Goal: Information Seeking & Learning: Understand process/instructions

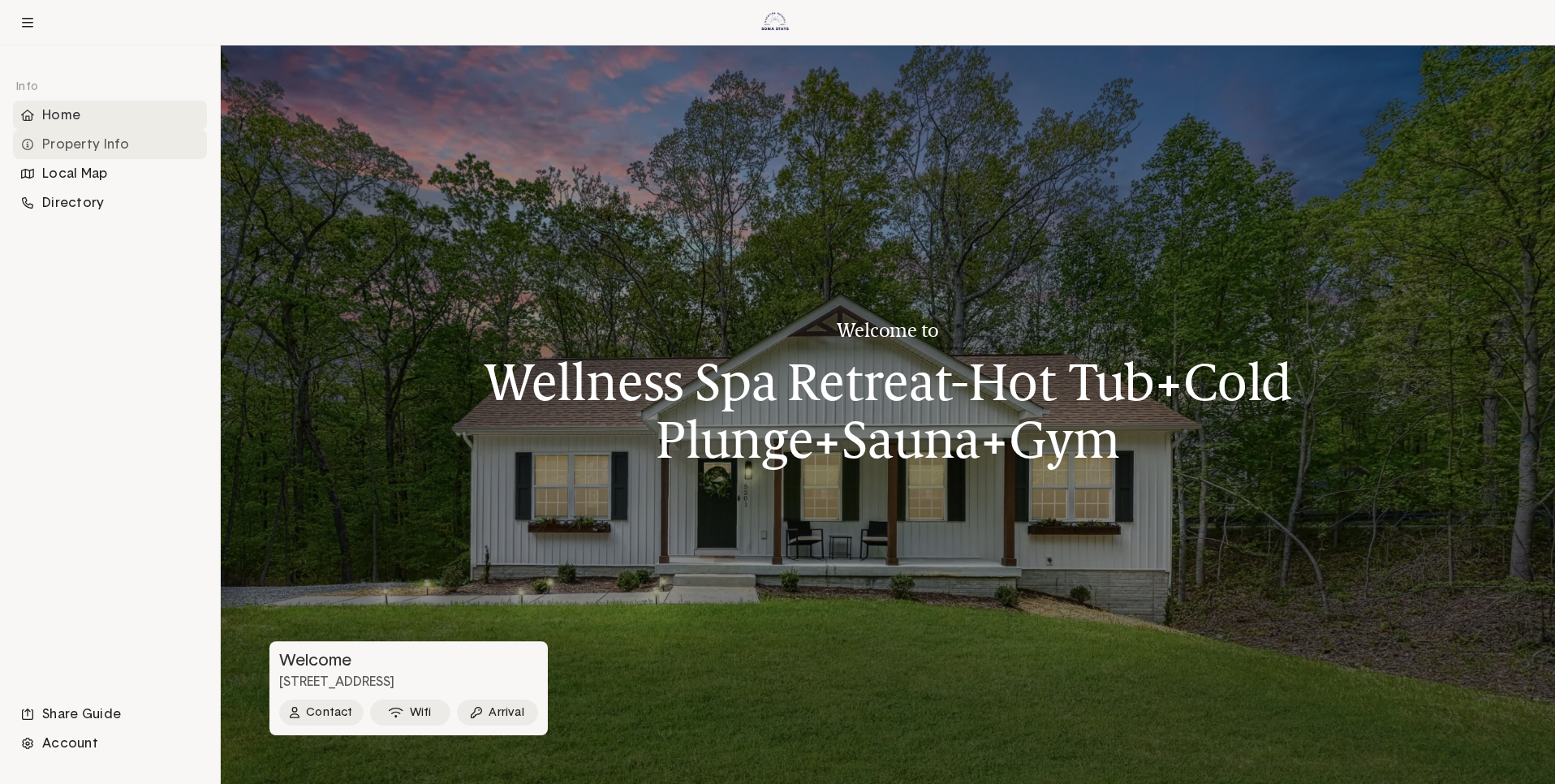
click at [78, 145] on div "Property Info" at bounding box center [110, 144] width 194 height 29
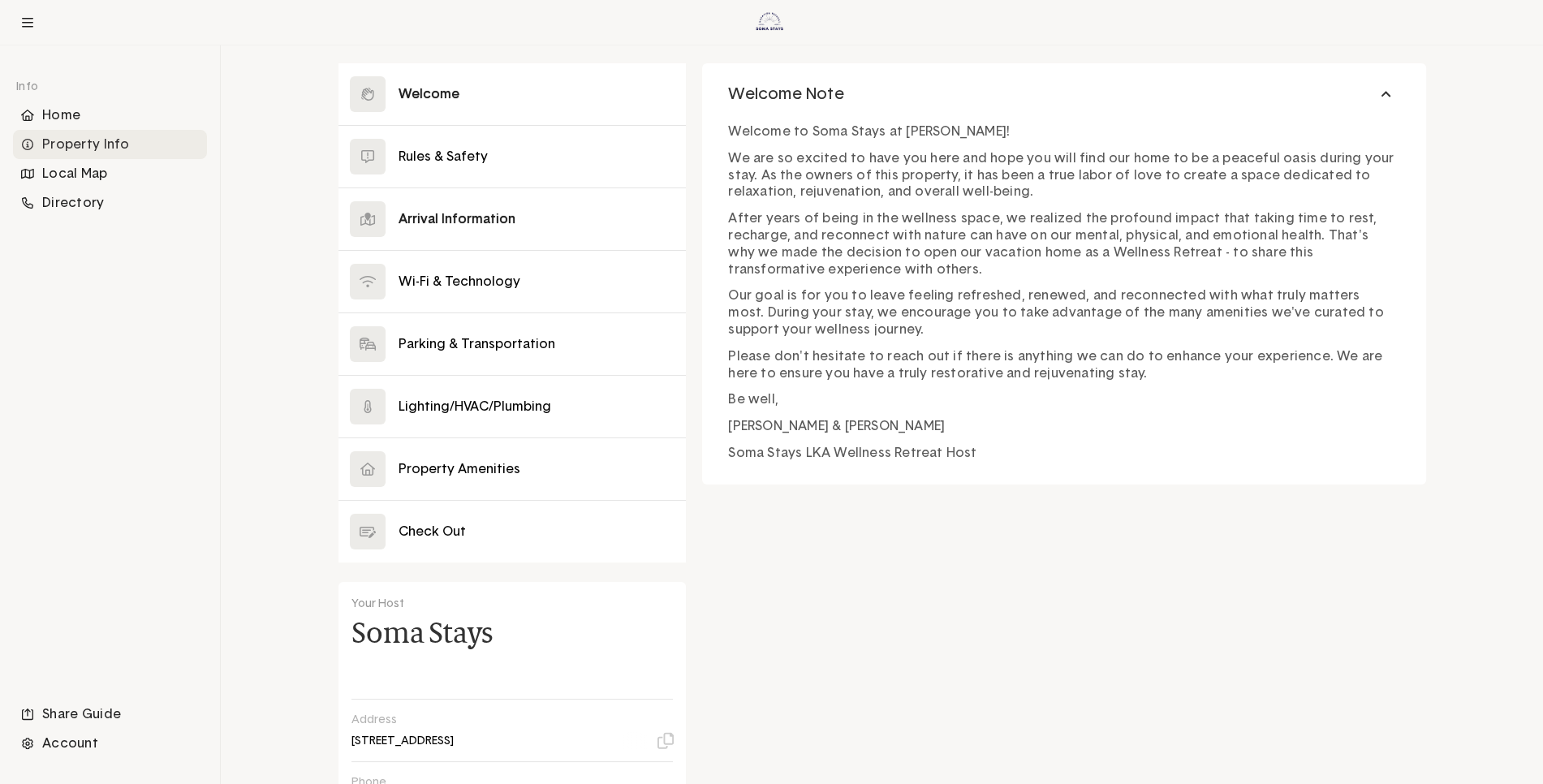
scroll to position [253, 0]
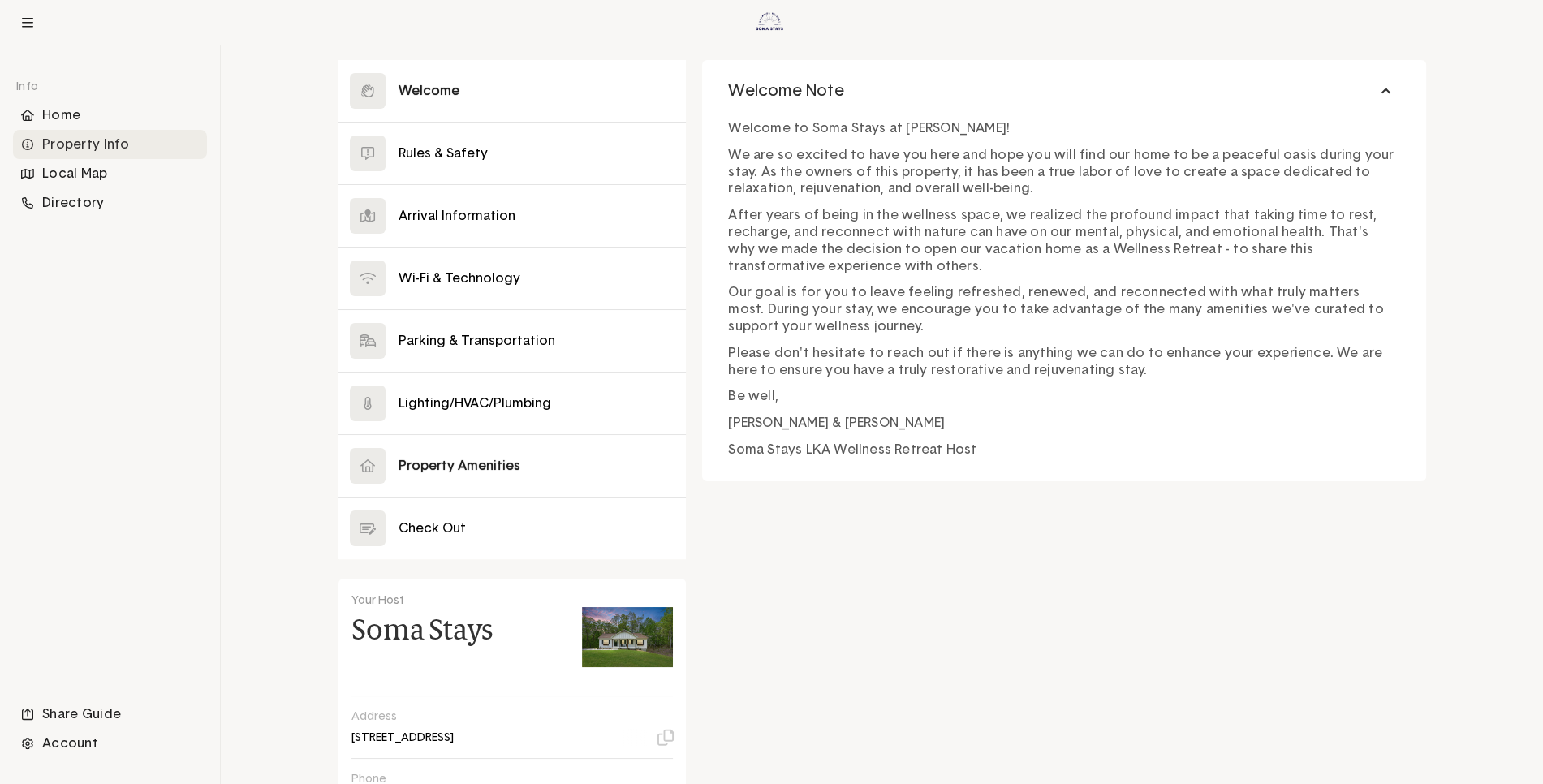
click at [438, 459] on button at bounding box center [512, 466] width 348 height 62
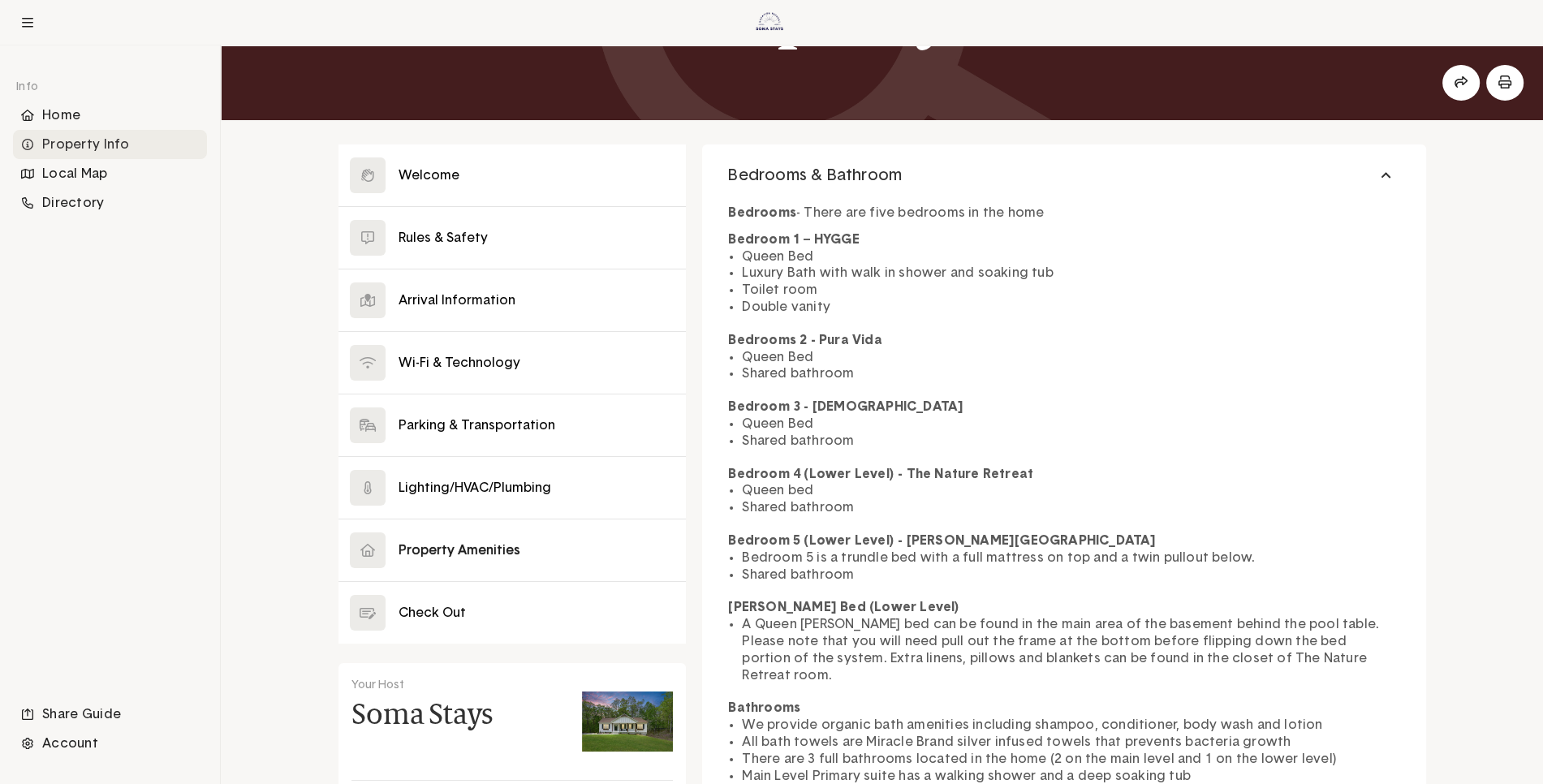
scroll to position [172, 0]
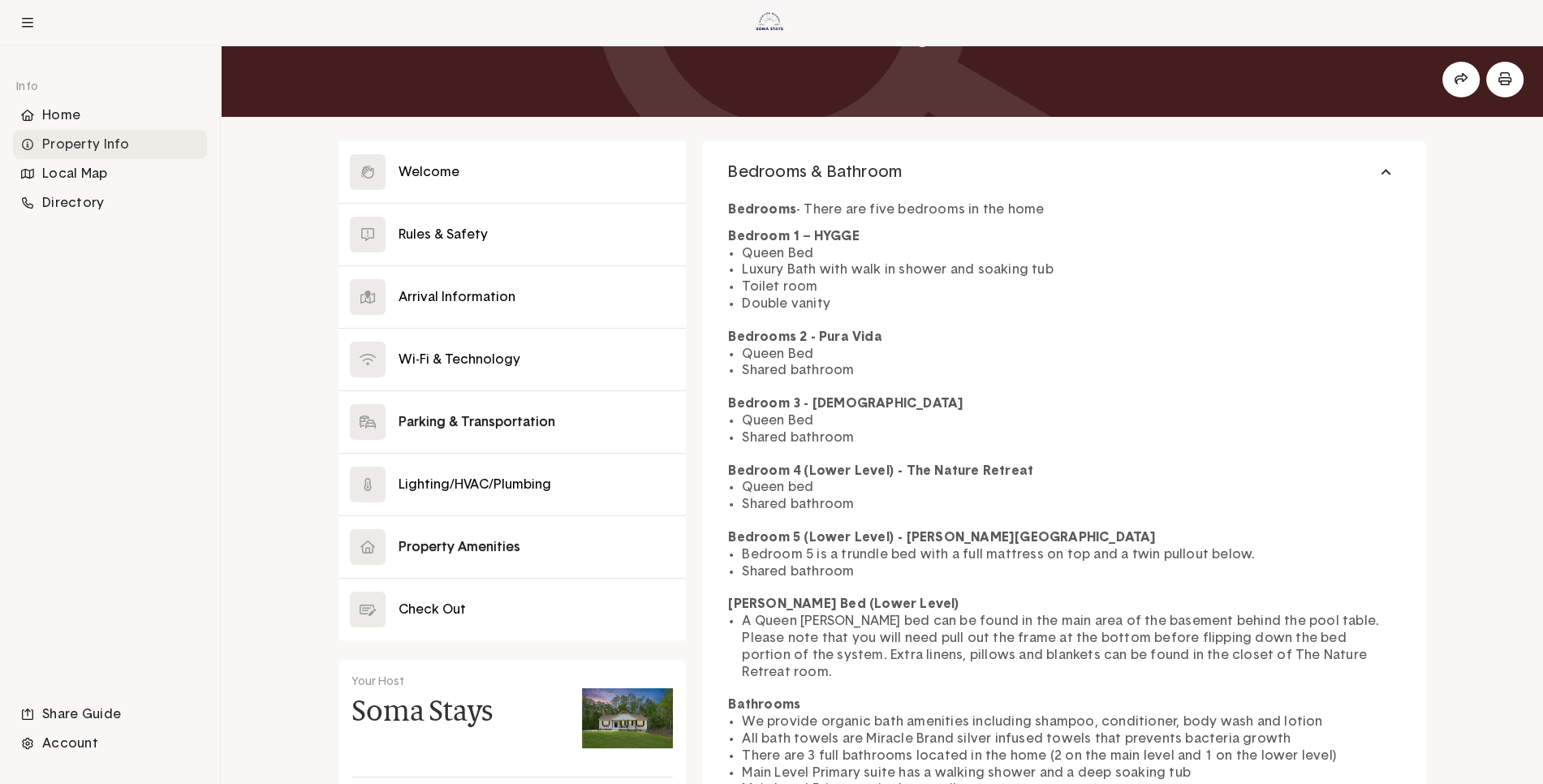
click at [462, 425] on button at bounding box center [512, 422] width 348 height 62
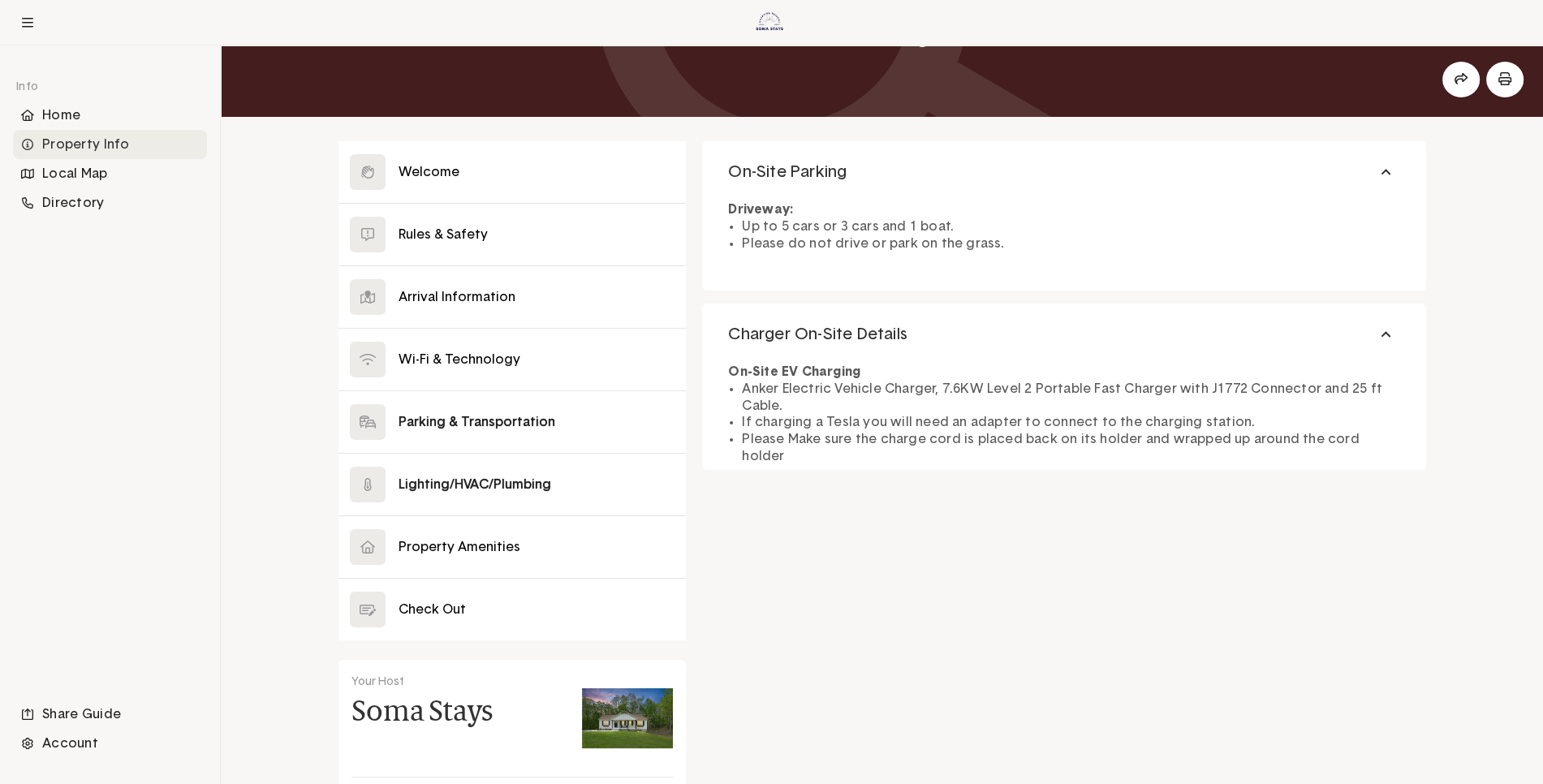
click at [484, 479] on button at bounding box center [512, 484] width 348 height 62
